Goal: Find specific page/section: Find specific page/section

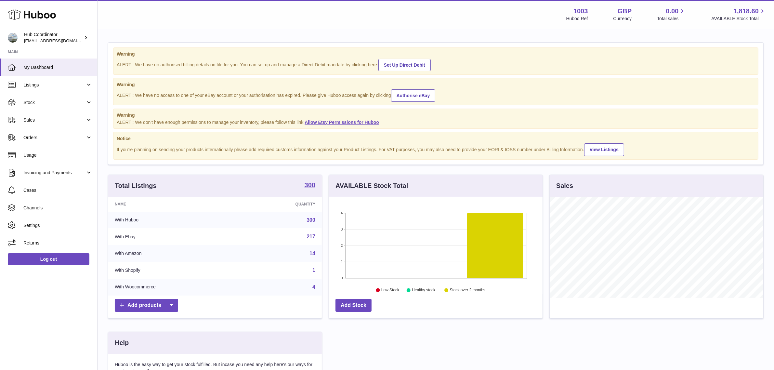
scroll to position [101, 214]
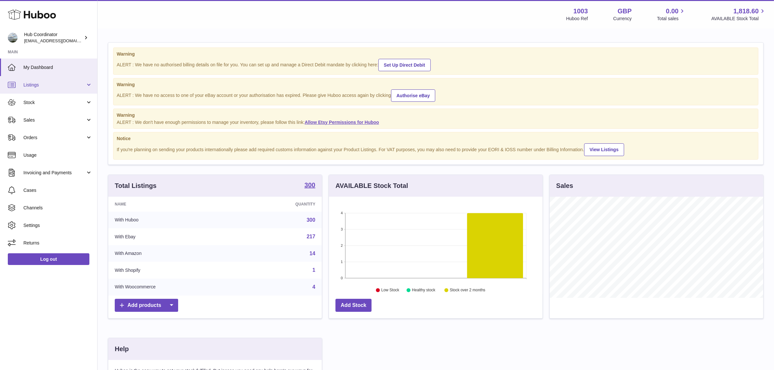
click at [30, 83] on span "Listings" at bounding box center [54, 85] width 62 height 6
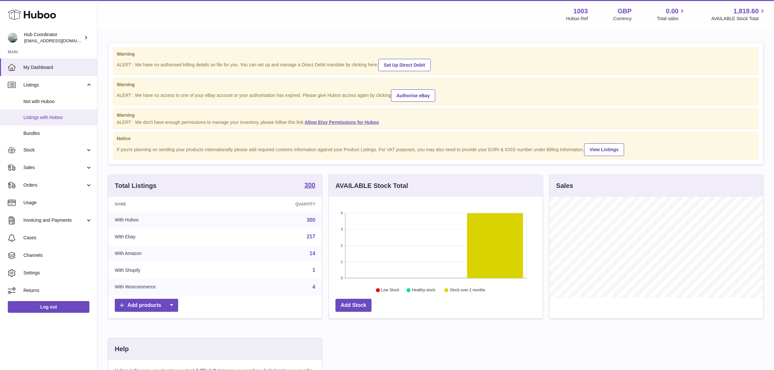
click at [59, 112] on link "Listings with Huboo" at bounding box center [48, 118] width 97 height 16
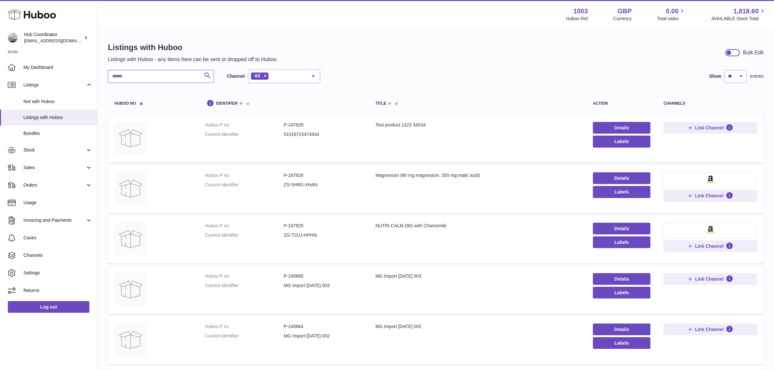
click at [123, 80] on input "text" at bounding box center [161, 76] width 106 height 13
type input "**********"
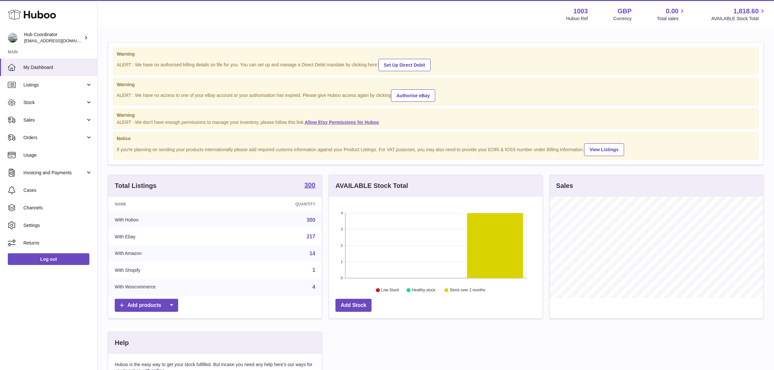
scroll to position [101, 214]
